Goal: Information Seeking & Learning: Find specific fact

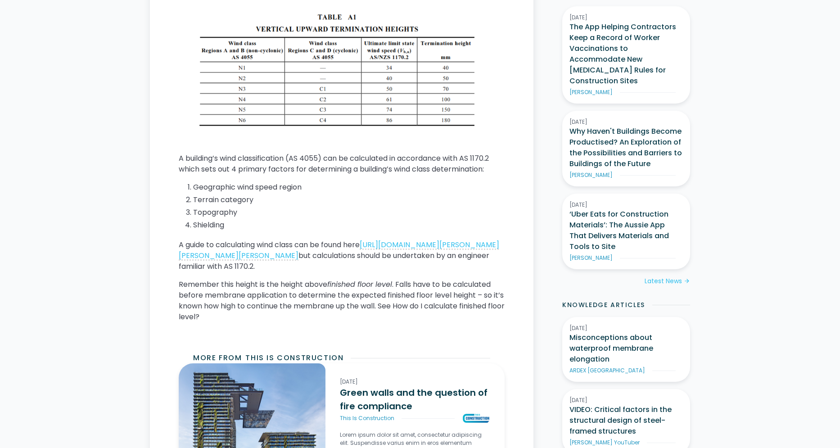
scroll to position [447, 0]
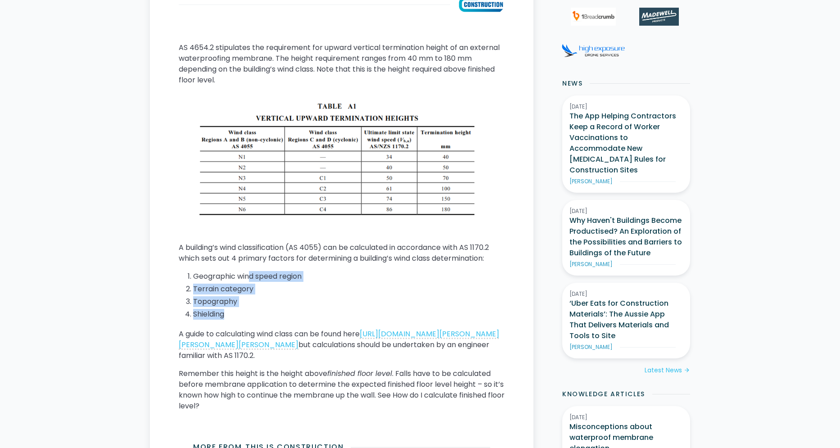
drag, startPoint x: 234, startPoint y: 309, endPoint x: 252, endPoint y: 280, distance: 34.2
click at [252, 280] on ol "Geographic wind speed region Terrain category Topography Shielding" at bounding box center [342, 296] width 326 height 50
click at [253, 309] on li "Shielding" at bounding box center [348, 314] width 311 height 11
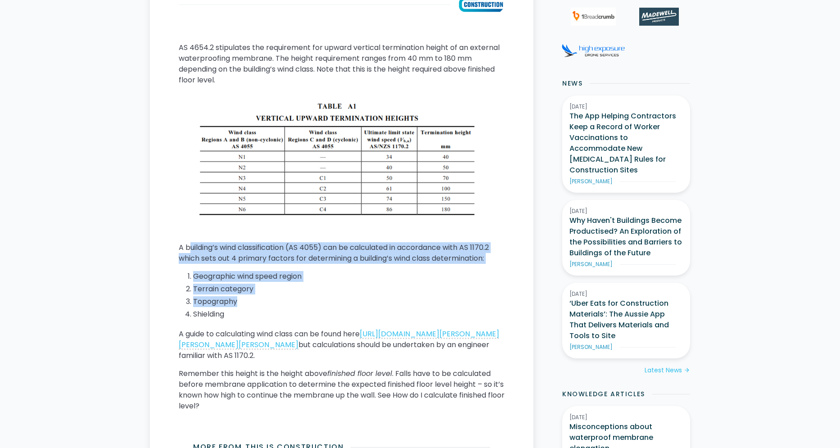
drag, startPoint x: 255, startPoint y: 304, endPoint x: 184, endPoint y: 247, distance: 91.2
click at [188, 248] on div "AS 4654.2 stipulates the requirement for upward vertical termination height of …" at bounding box center [342, 230] width 326 height 376
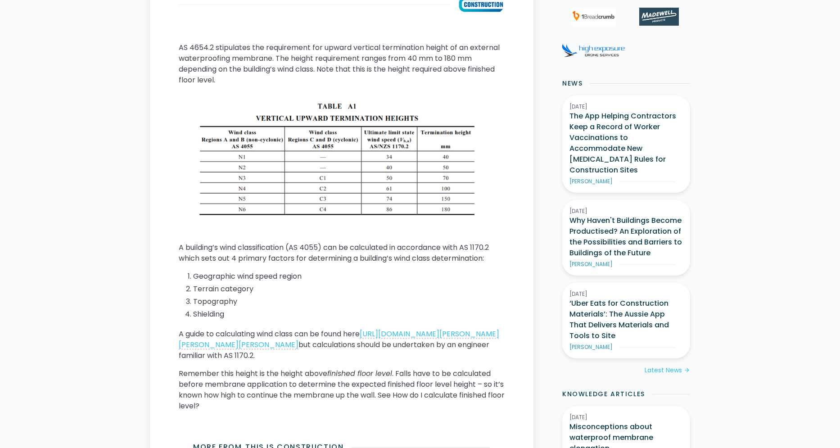
click at [184, 247] on p "A building’s wind classification (AS 4055) can be calculated in accordance with…" at bounding box center [342, 253] width 326 height 22
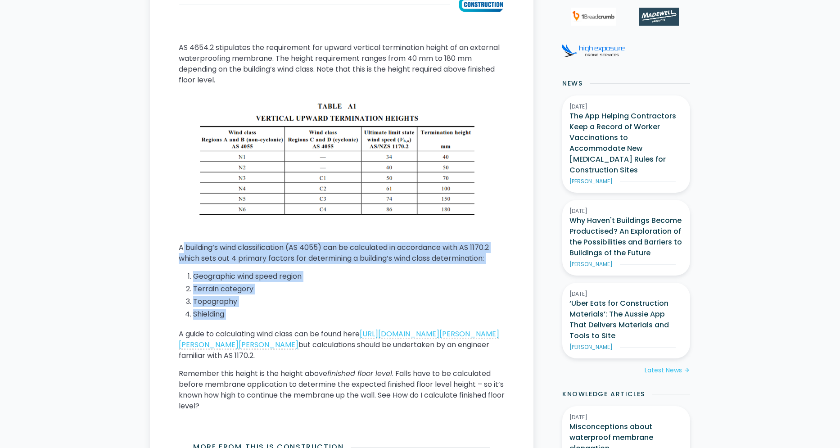
drag, startPoint x: 184, startPoint y: 247, endPoint x: 253, endPoint y: 318, distance: 99.3
click at [253, 318] on div "AS 4654.2 stipulates the requirement for upward vertical termination height of …" at bounding box center [342, 230] width 326 height 376
click at [250, 314] on li "Shielding" at bounding box center [348, 314] width 311 height 11
click at [232, 302] on li "Topography" at bounding box center [348, 301] width 311 height 11
drag, startPoint x: 235, startPoint y: 316, endPoint x: 175, endPoint y: 249, distance: 89.6
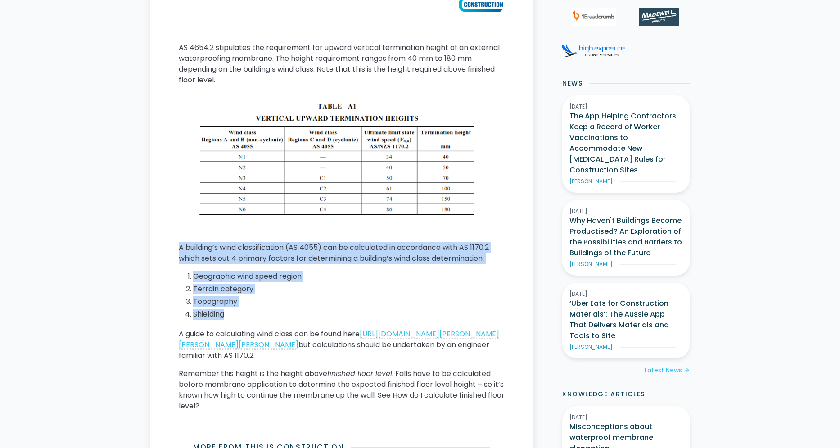
click at [175, 249] on main "Home / Knowledge Articles / This Is Construction / Current What is the Australi…" at bounding box center [341, 404] width 383 height 1186
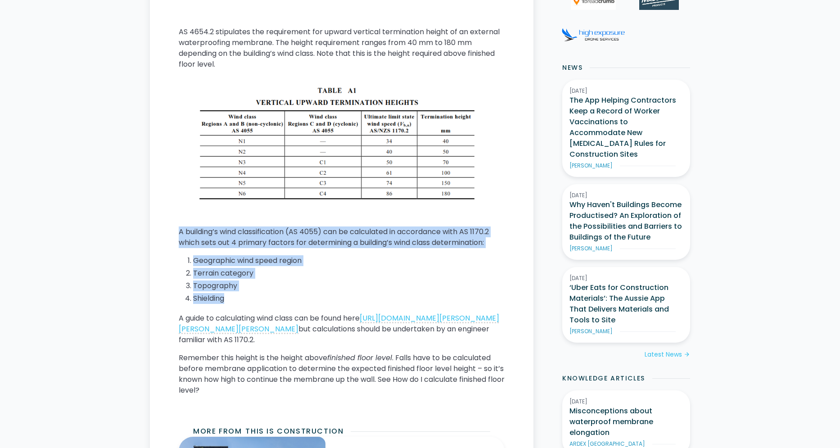
scroll to position [582, 0]
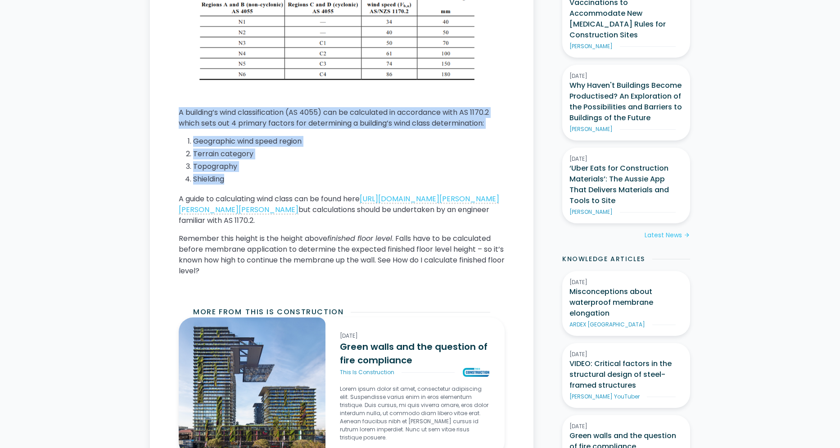
click at [273, 162] on li "Topography" at bounding box center [348, 166] width 311 height 11
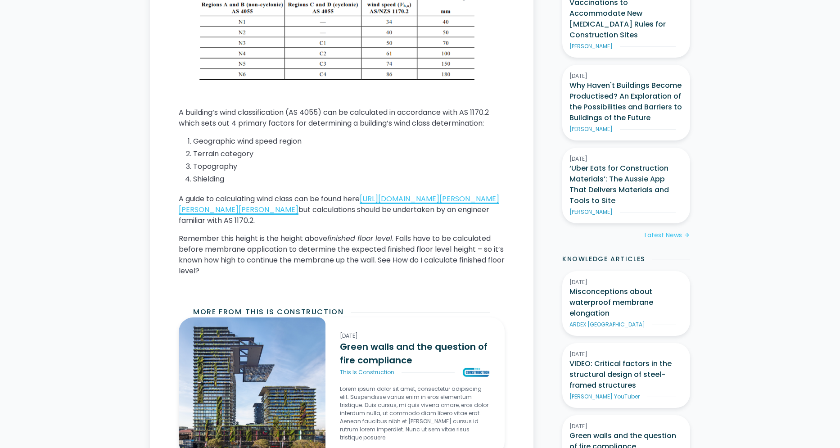
click at [364, 207] on link "[URL][DOMAIN_NAME][PERSON_NAME][PERSON_NAME][PERSON_NAME]" at bounding box center [339, 204] width 320 height 21
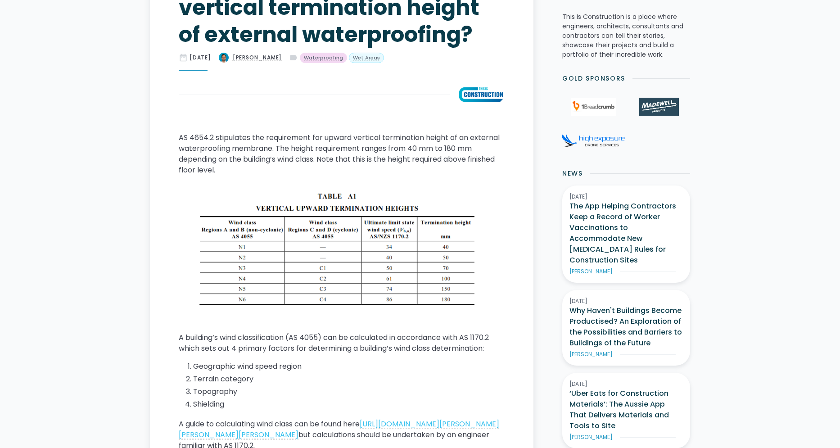
scroll to position [312, 0]
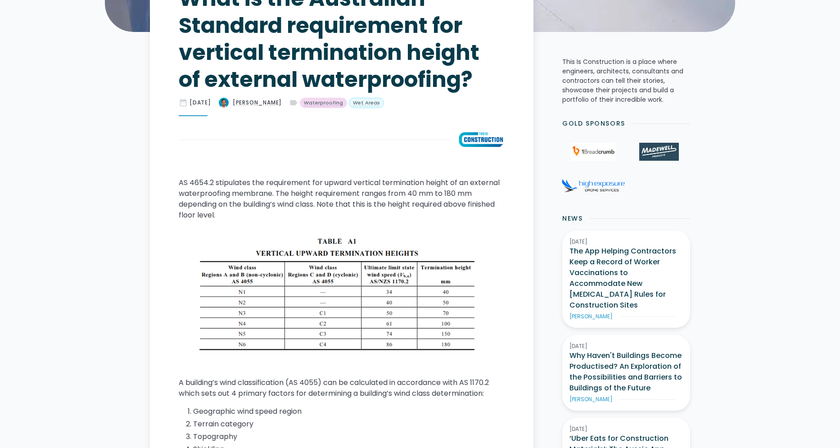
click at [361, 190] on p "AS 4654.2 stipulates the requirement for upward vertical termination height of …" at bounding box center [342, 198] width 326 height 43
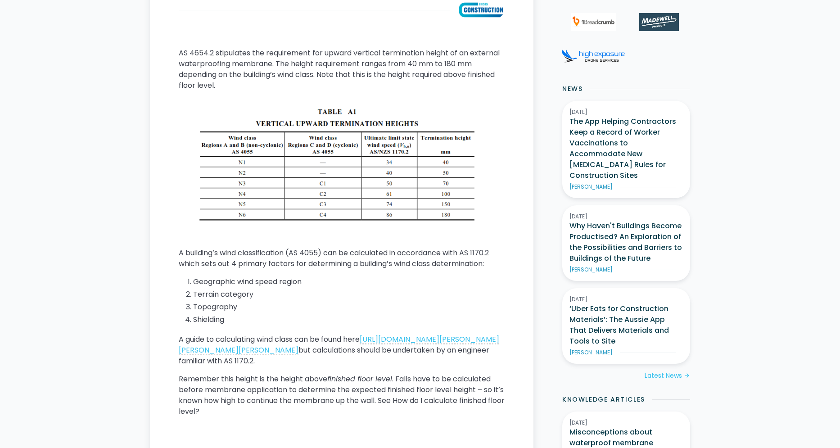
scroll to position [447, 0]
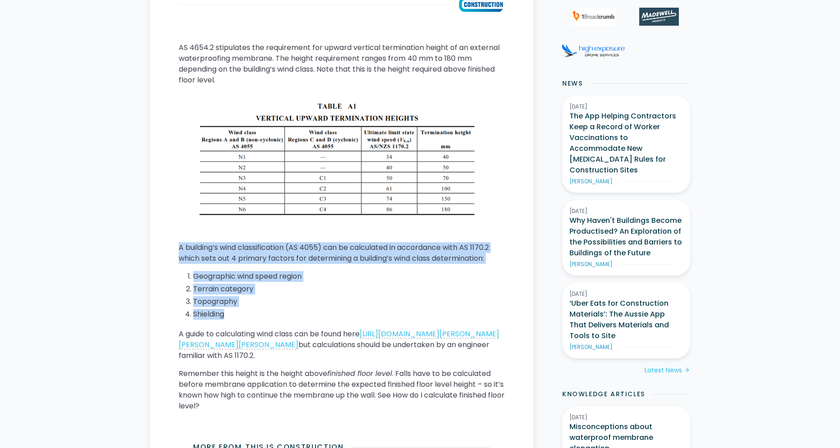
drag, startPoint x: 228, startPoint y: 317, endPoint x: 171, endPoint y: 245, distance: 92.3
click at [171, 245] on main "Home / Knowledge Articles / This Is Construction / Current What is the Australi…" at bounding box center [341, 404] width 383 height 1186
click at [172, 245] on main "Home / Knowledge Articles / This Is Construction / Current What is the Australi…" at bounding box center [341, 404] width 383 height 1186
drag, startPoint x: 172, startPoint y: 245, endPoint x: 260, endPoint y: 319, distance: 115.3
click at [260, 319] on main "Home / Knowledge Articles / This Is Construction / Current What is the Australi…" at bounding box center [341, 404] width 383 height 1186
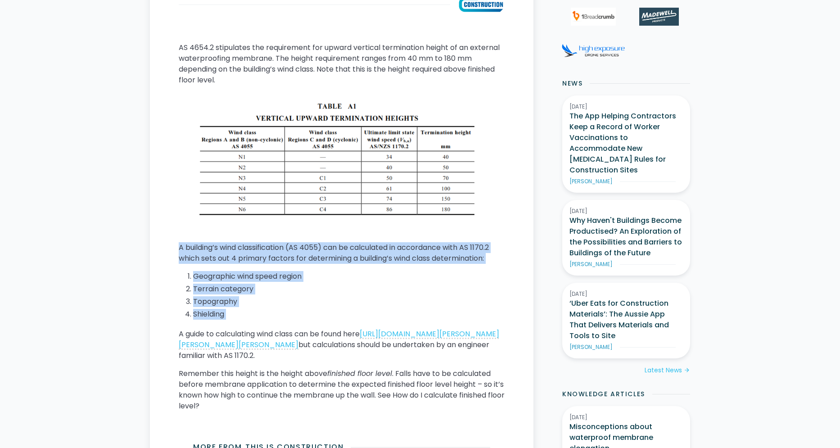
click at [260, 319] on li "Shielding" at bounding box center [348, 314] width 311 height 11
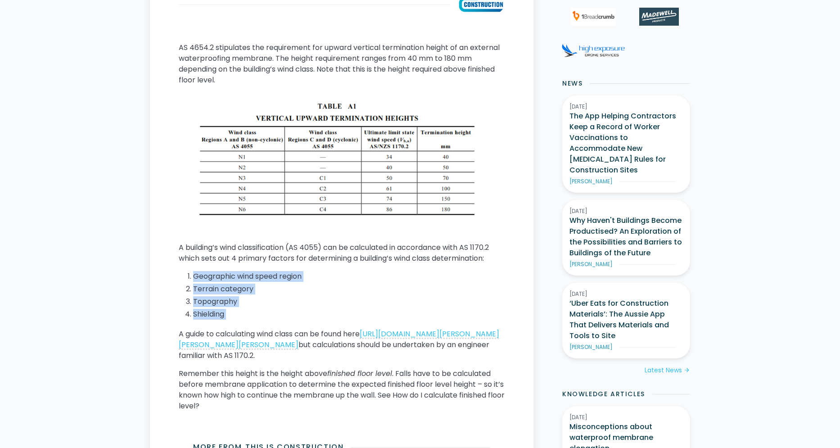
drag, startPoint x: 242, startPoint y: 309, endPoint x: 186, endPoint y: 274, distance: 66.2
click at [186, 274] on ol "Geographic wind speed region Terrain category Topography Shielding" at bounding box center [342, 296] width 326 height 50
click at [193, 275] on li "Geographic wind speed region" at bounding box center [348, 276] width 311 height 11
drag, startPoint x: 189, startPoint y: 275, endPoint x: 246, endPoint y: 316, distance: 70.0
click at [246, 316] on ol "Geographic wind speed region Terrain category Topography Shielding" at bounding box center [342, 296] width 326 height 50
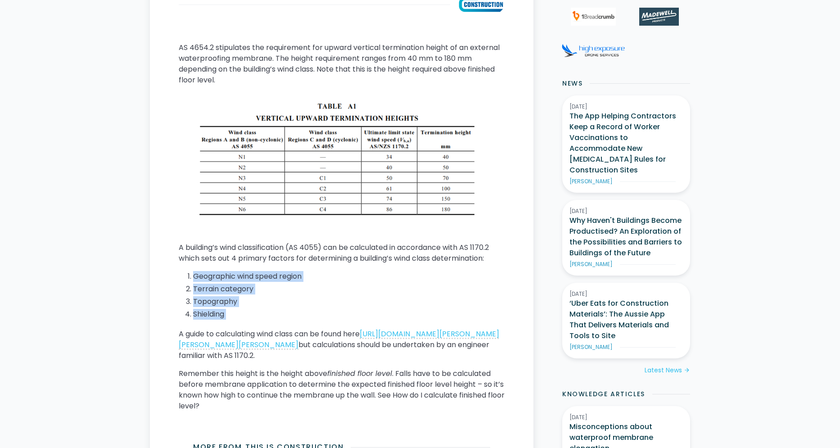
click at [246, 316] on li "Shielding" at bounding box center [348, 314] width 311 height 11
